Goal: Navigation & Orientation: Find specific page/section

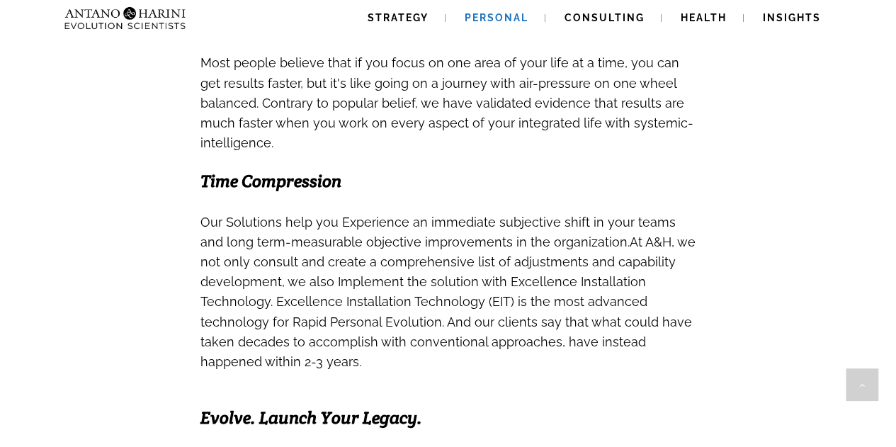
scroll to position [753, 0]
click at [407, 18] on span "Strategy" at bounding box center [398, 17] width 61 height 11
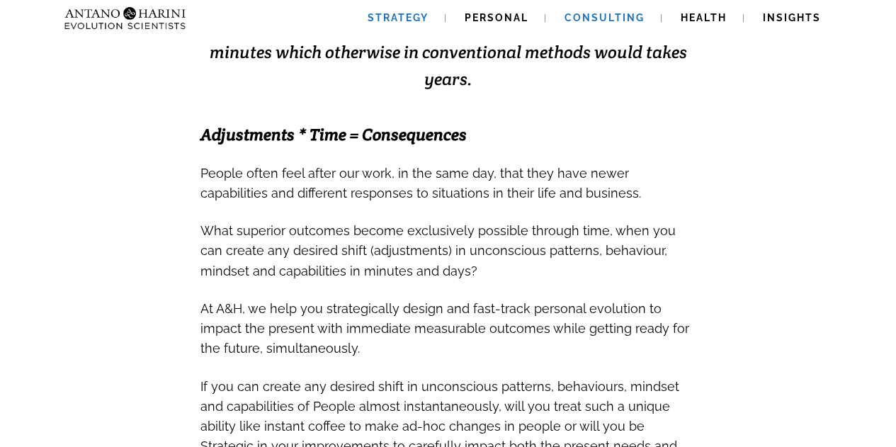
scroll to position [431, 0]
click at [585, 27] on link "Consulting" at bounding box center [605, 18] width 114 height 36
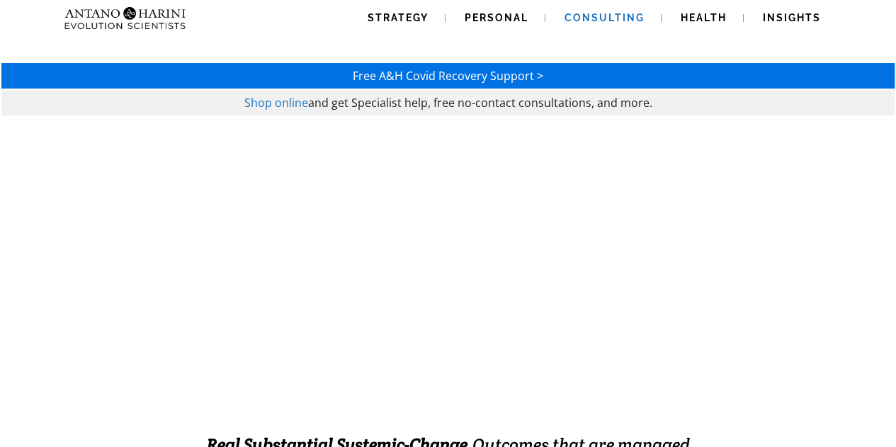
click at [139, 26] on img at bounding box center [125, 18] width 133 height 36
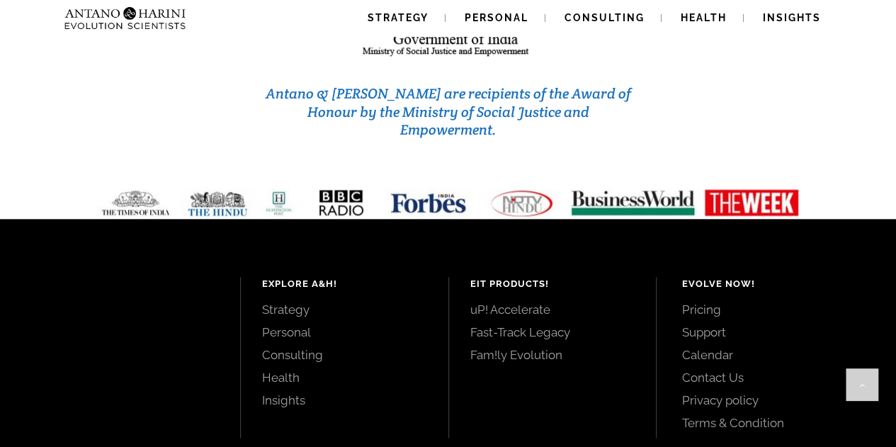
scroll to position [6120, 0]
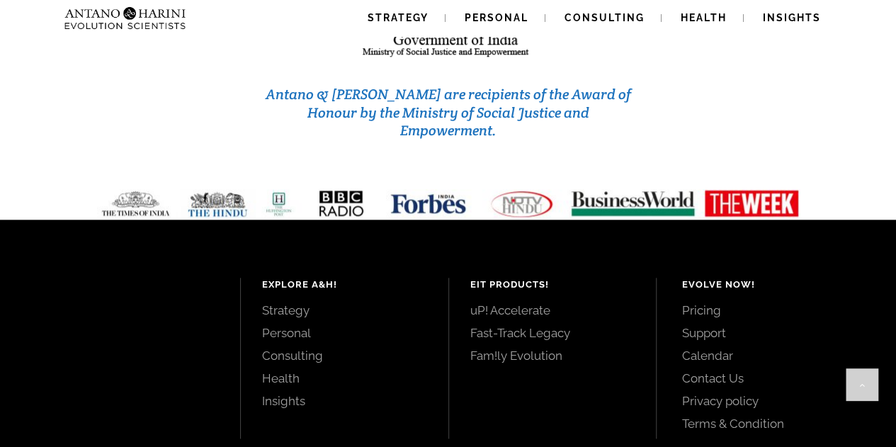
click at [508, 303] on link "uP! Accelerate" at bounding box center [552, 311] width 165 height 16
